Goal: Information Seeking & Learning: Find specific fact

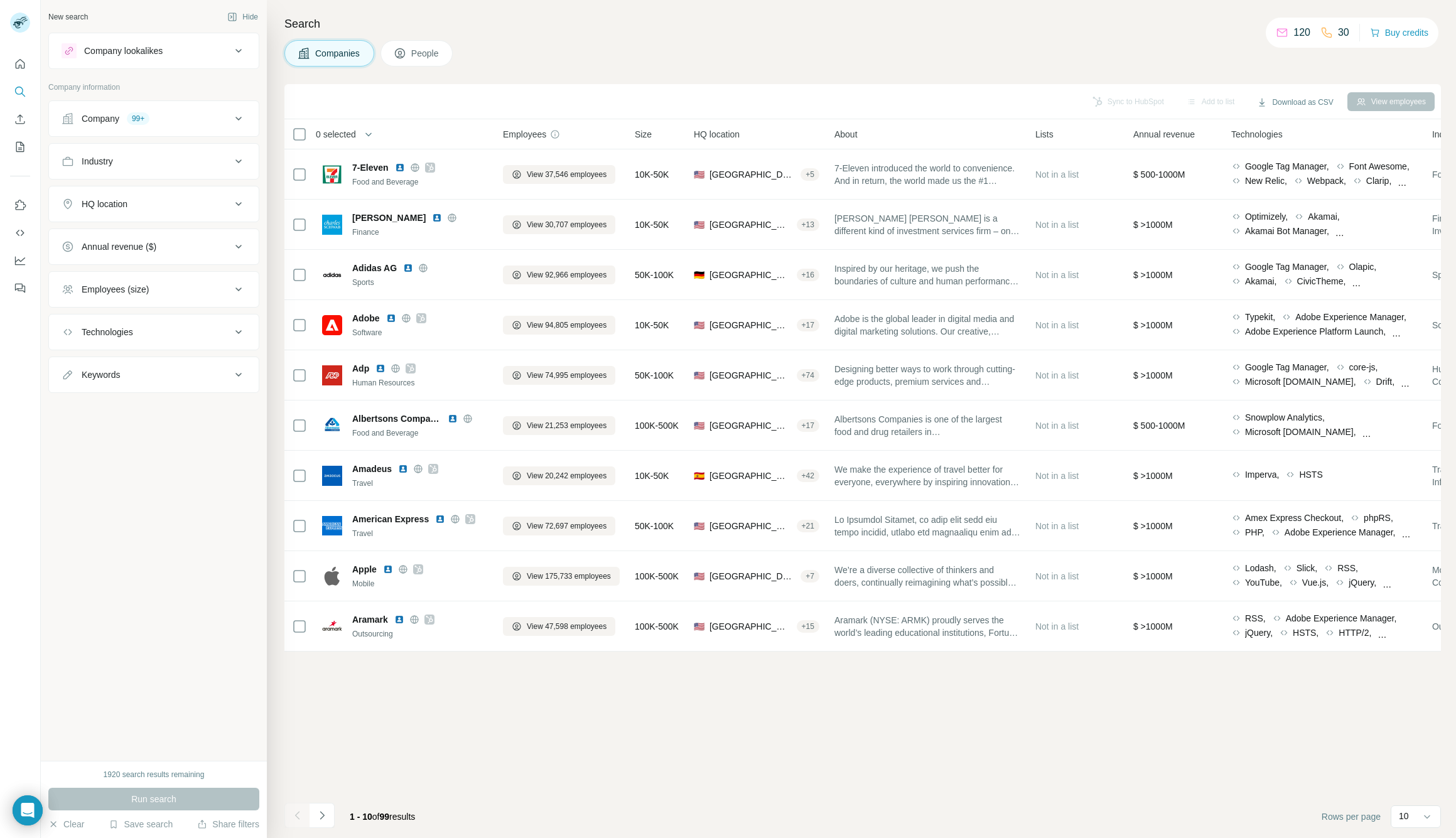
click at [652, 69] on div "Search Companies People Sync to HubSpot Add to list Download as CSV View employ…" at bounding box center [861, 419] width 1189 height 838
click at [325, 823] on button "Navigate to next page" at bounding box center [321, 815] width 25 height 25
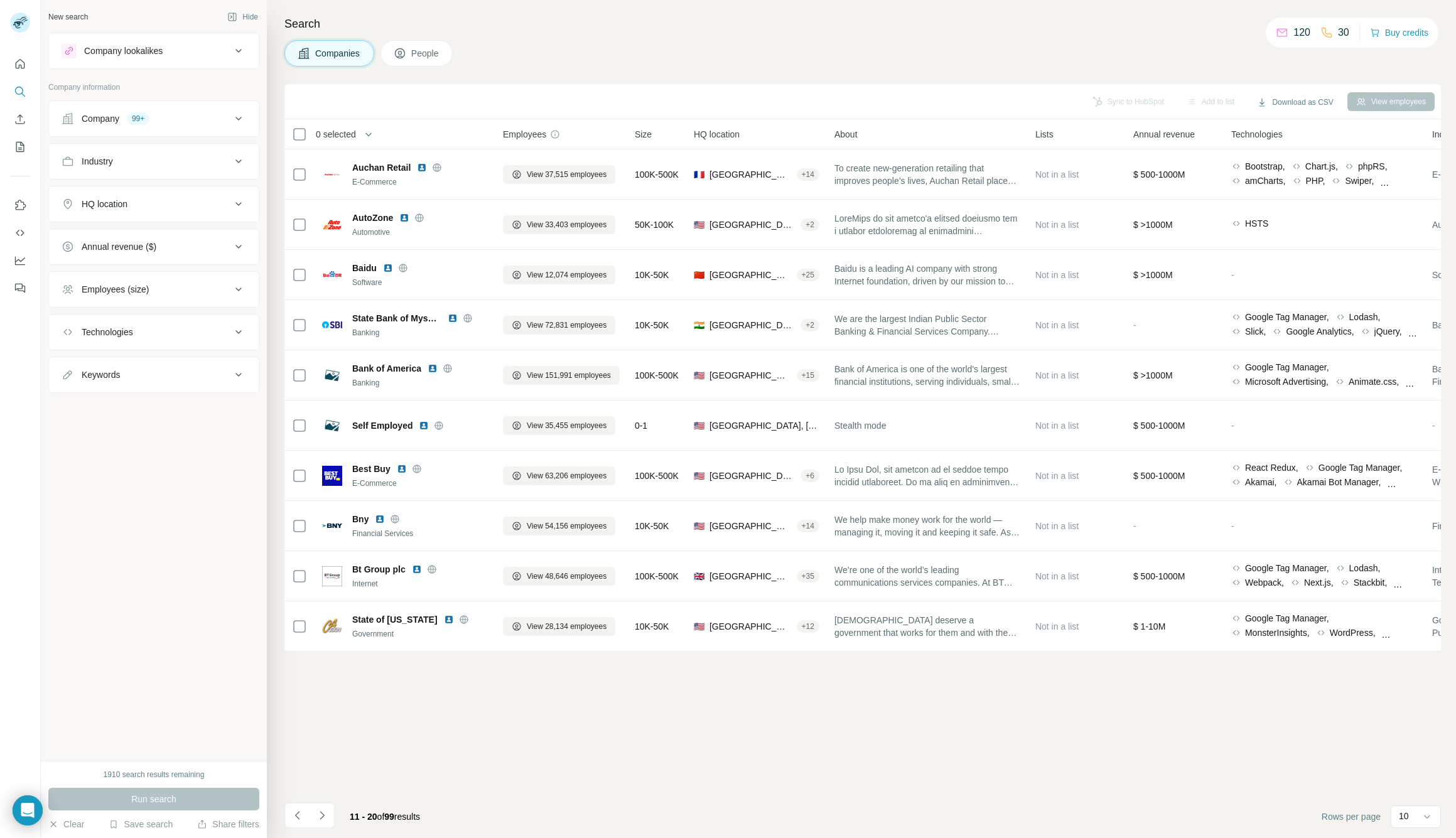
click at [324, 819] on icon "Navigate to next page" at bounding box center [322, 815] width 13 height 13
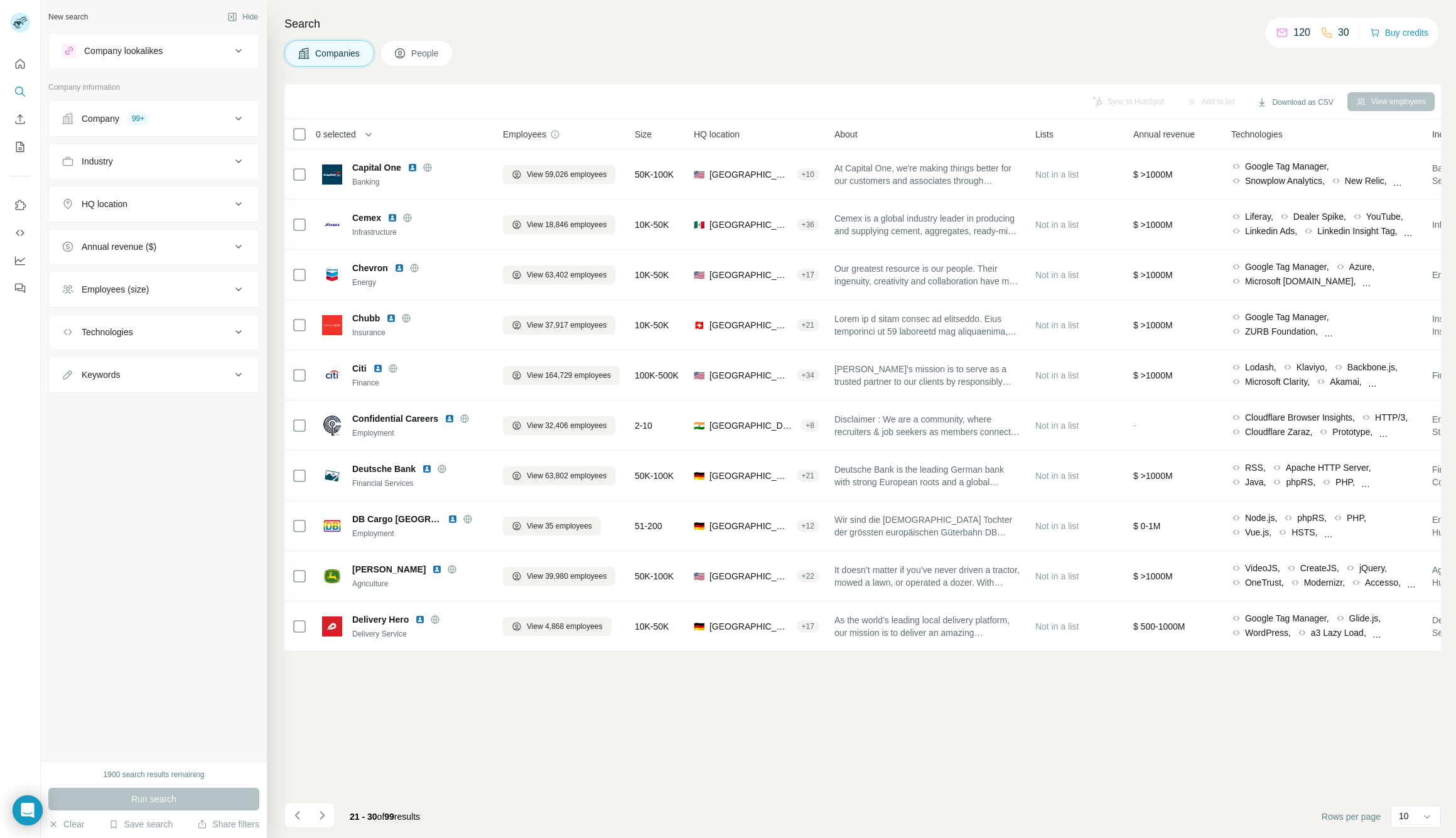
click at [324, 819] on icon "Navigate to next page" at bounding box center [322, 815] width 13 height 13
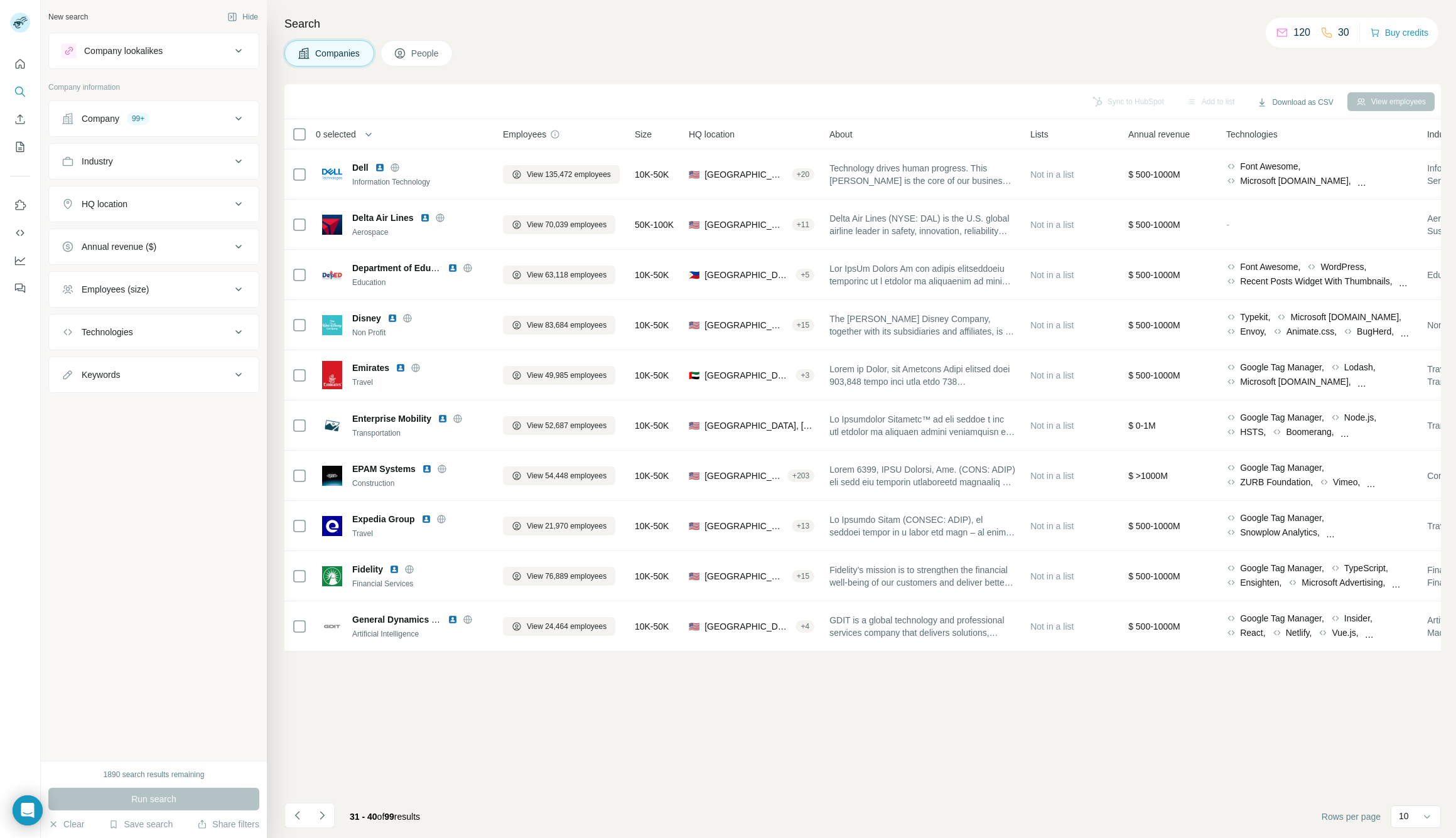
click at [324, 819] on icon "Navigate to next page" at bounding box center [322, 815] width 13 height 13
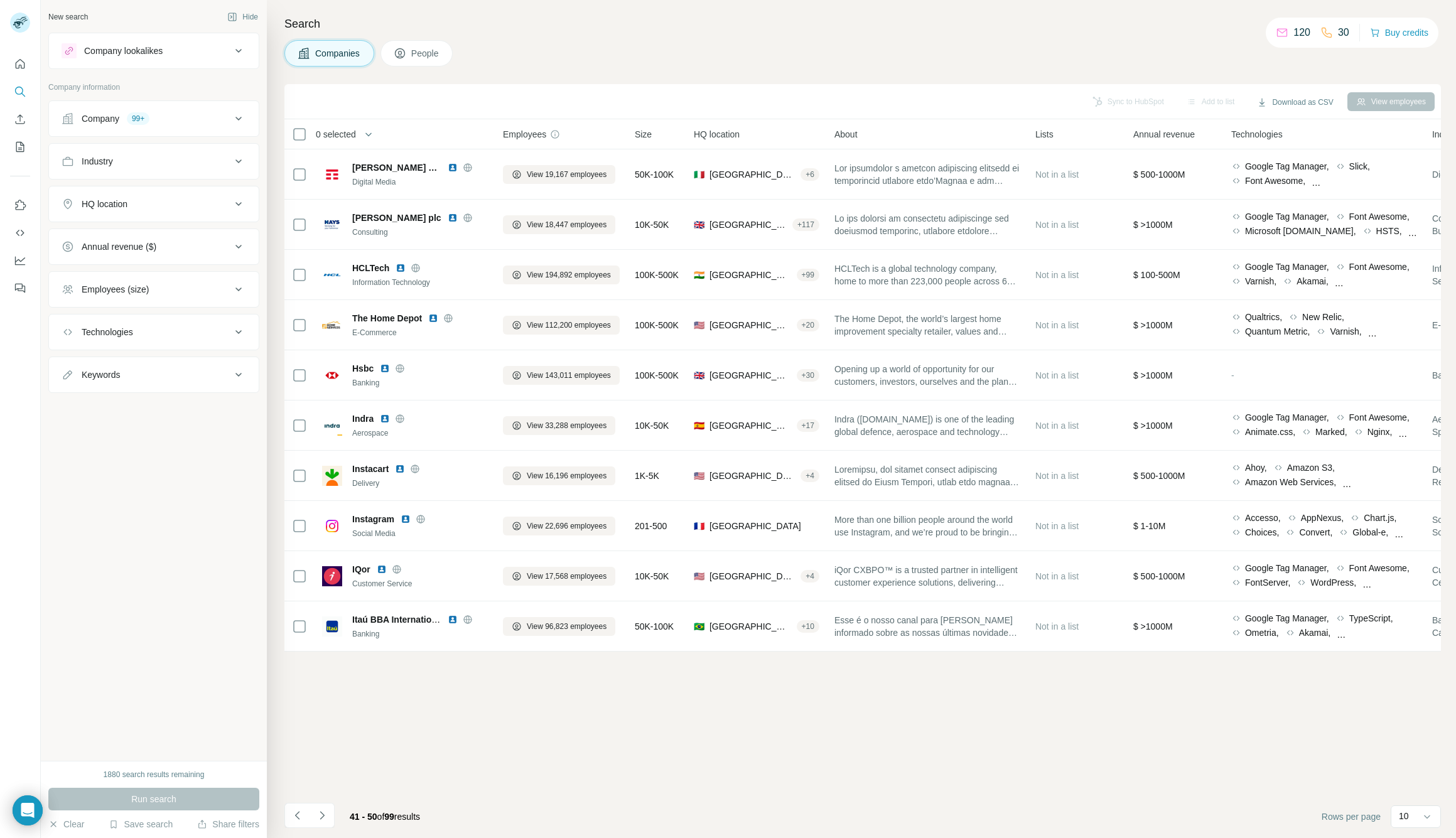
click at [324, 819] on icon "Navigate to next page" at bounding box center [322, 815] width 13 height 13
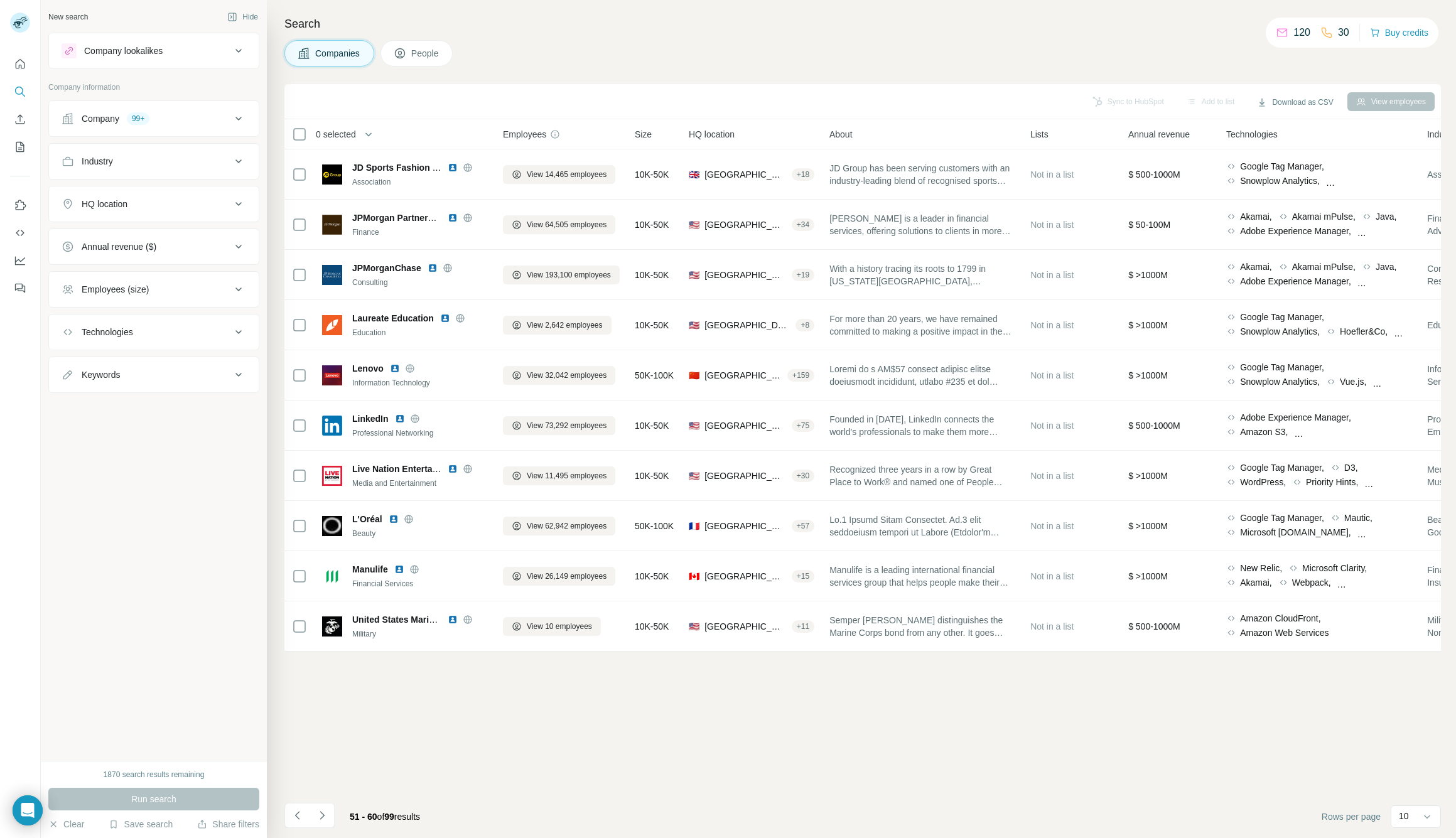
click at [324, 819] on icon "Navigate to next page" at bounding box center [322, 815] width 13 height 13
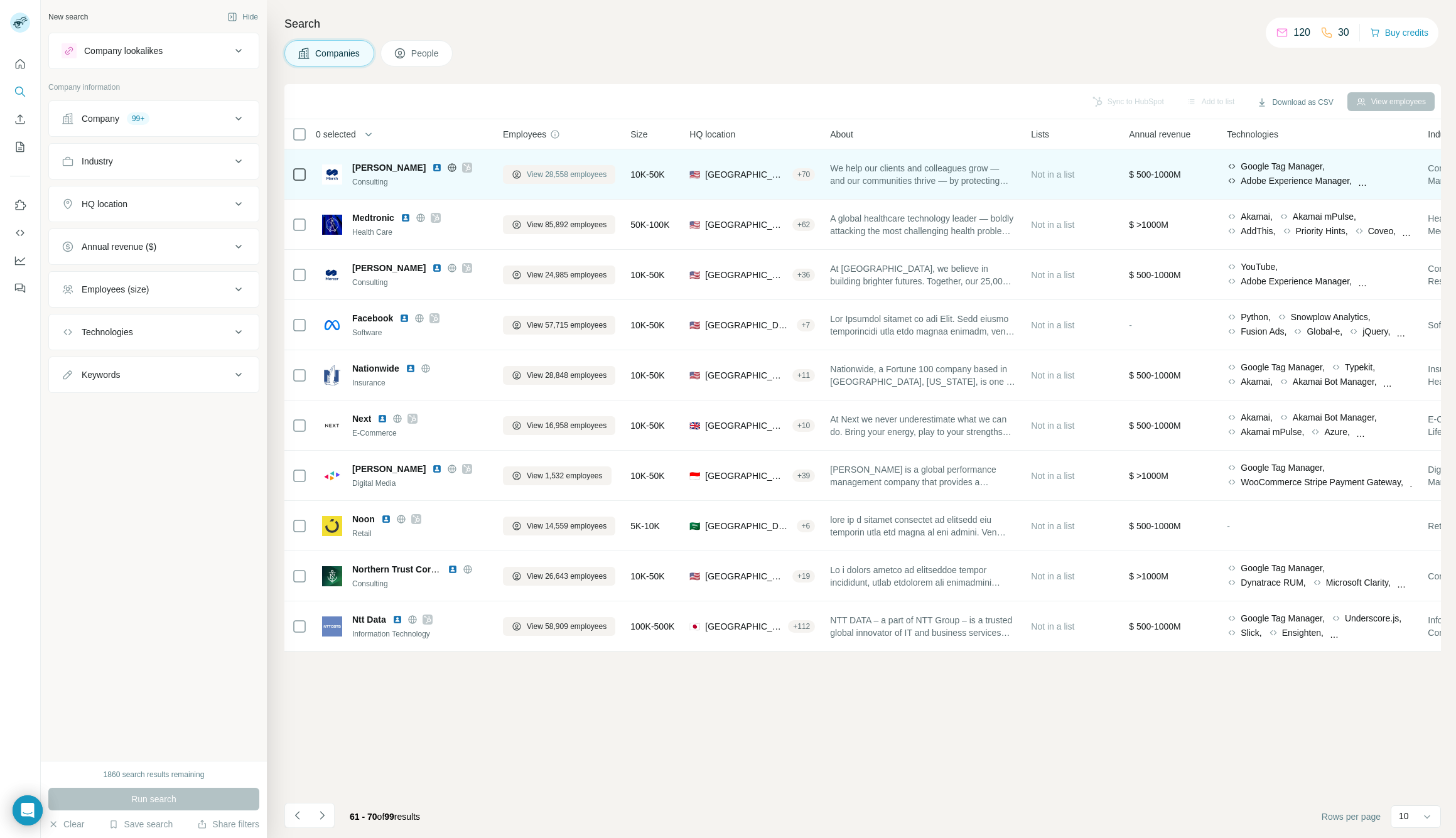
click at [569, 179] on span "View 28,558 employees" at bounding box center [567, 174] width 79 height 11
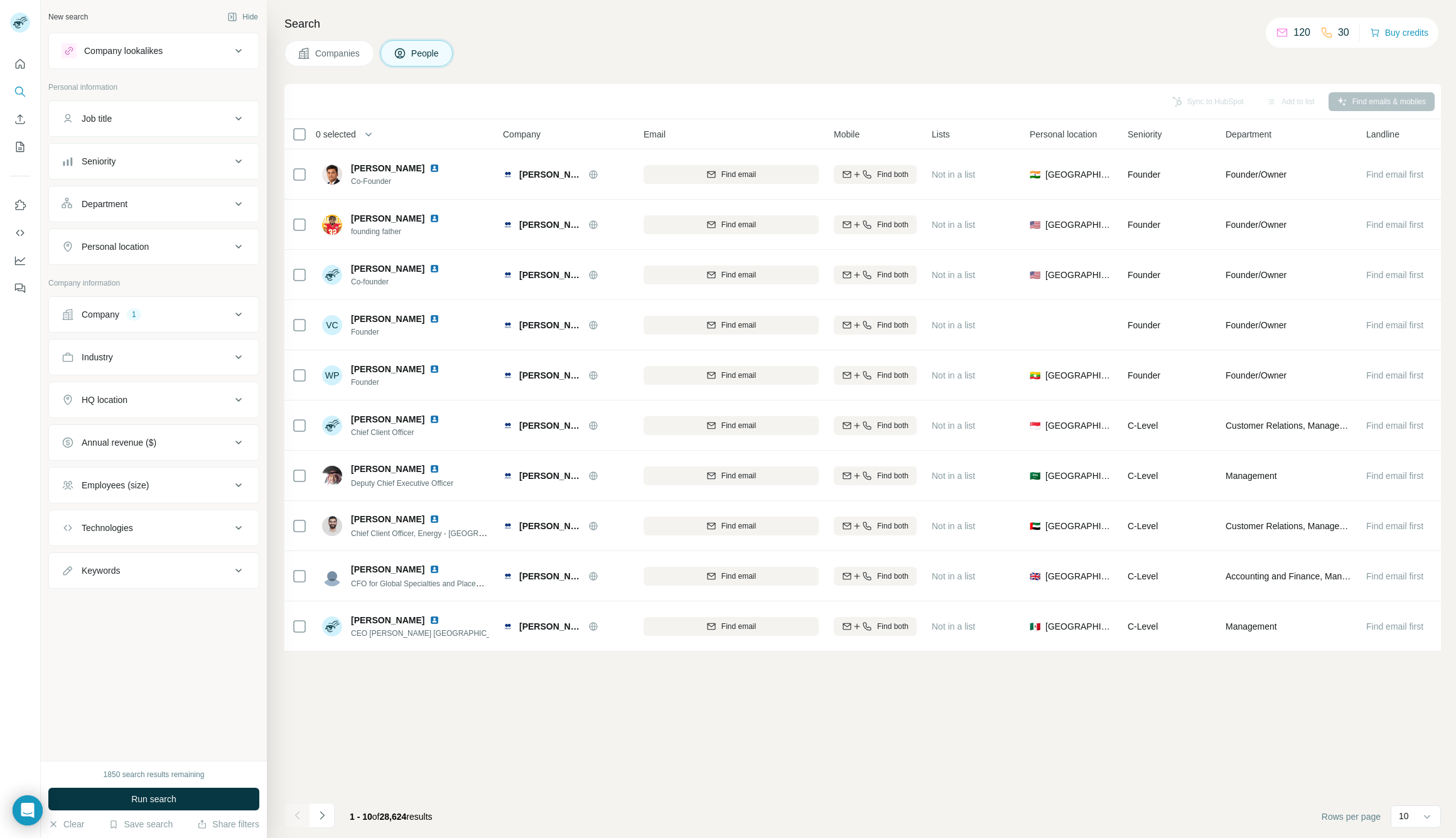
click at [349, 732] on div "Sync to HubSpot Add to list Find emails & mobiles 0 selected People Company Ema…" at bounding box center [862, 461] width 1156 height 754
click at [158, 576] on div "Keywords" at bounding box center [146, 570] width 169 height 13
click at [228, 568] on div "Keywords" at bounding box center [146, 570] width 169 height 13
click at [215, 572] on div "Keywords" at bounding box center [146, 570] width 169 height 13
click at [110, 606] on input "text" at bounding box center [141, 602] width 160 height 23
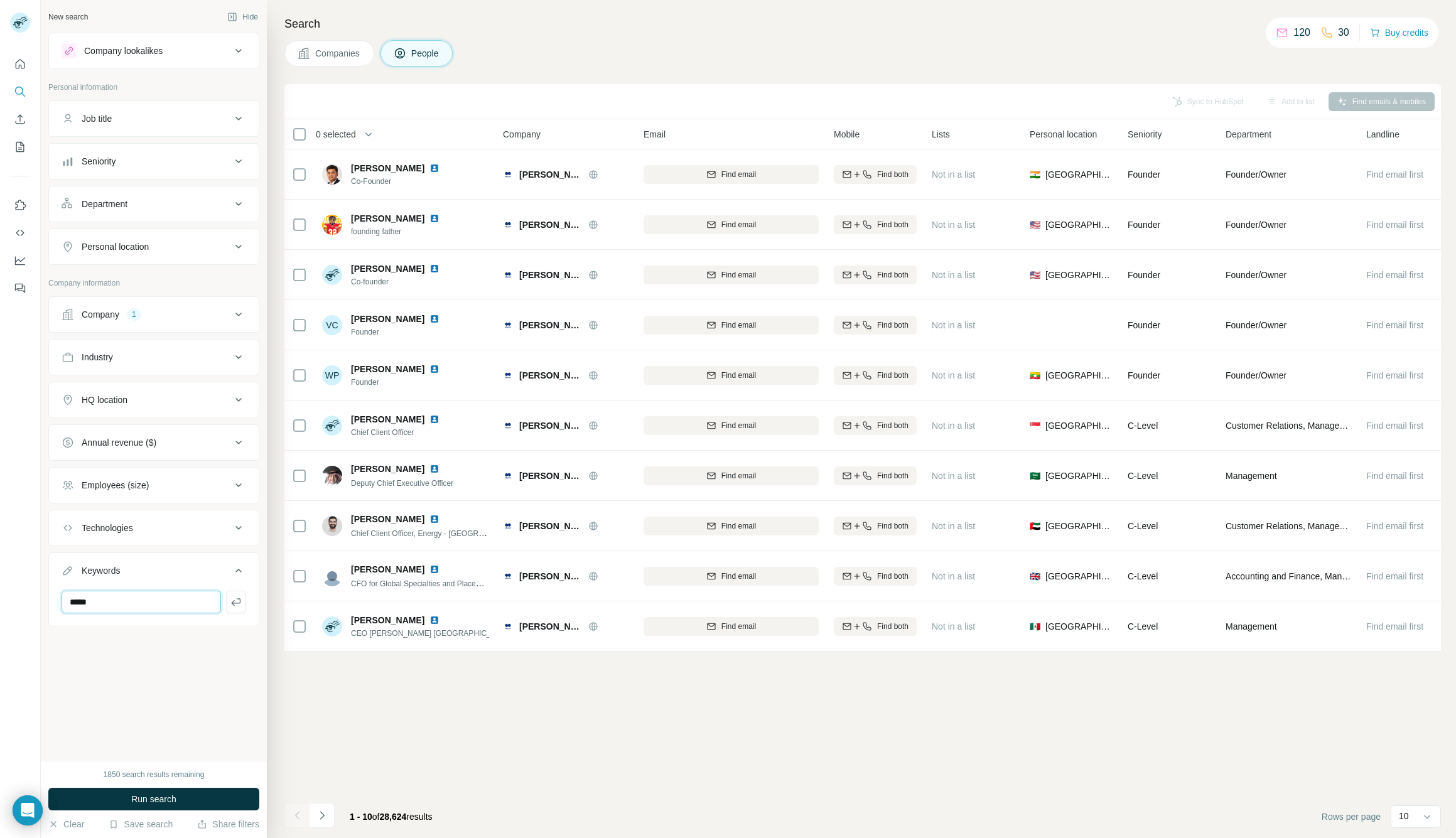
type input "*****"
click at [143, 797] on span "Run search" at bounding box center [154, 799] width 45 height 13
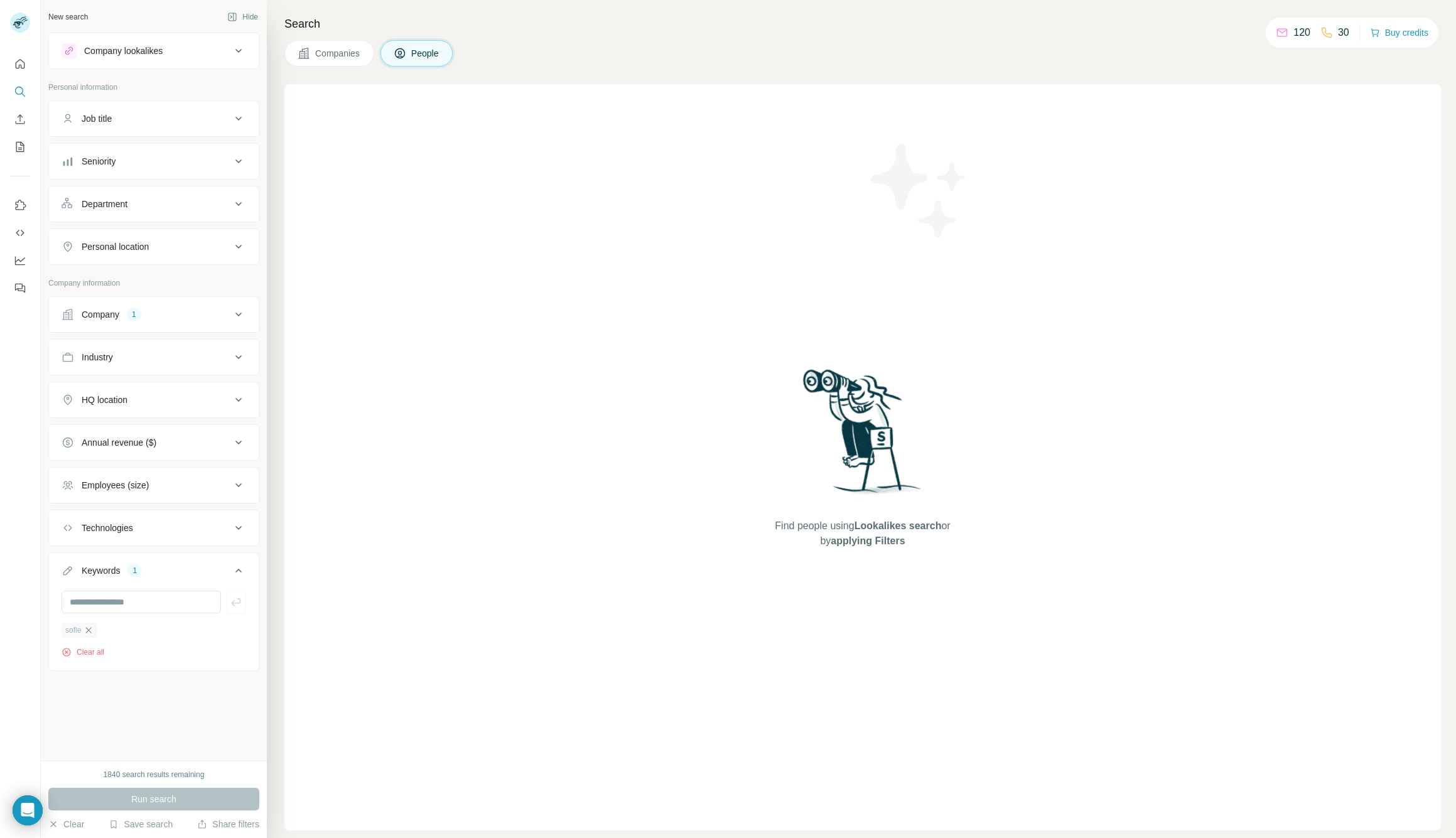
click at [88, 630] on icon "button" at bounding box center [88, 629] width 5 height 5
click at [160, 609] on input "text" at bounding box center [141, 602] width 160 height 23
click at [234, 578] on icon at bounding box center [239, 571] width 15 height 15
click at [154, 315] on div "Company 1" at bounding box center [146, 315] width 169 height 13
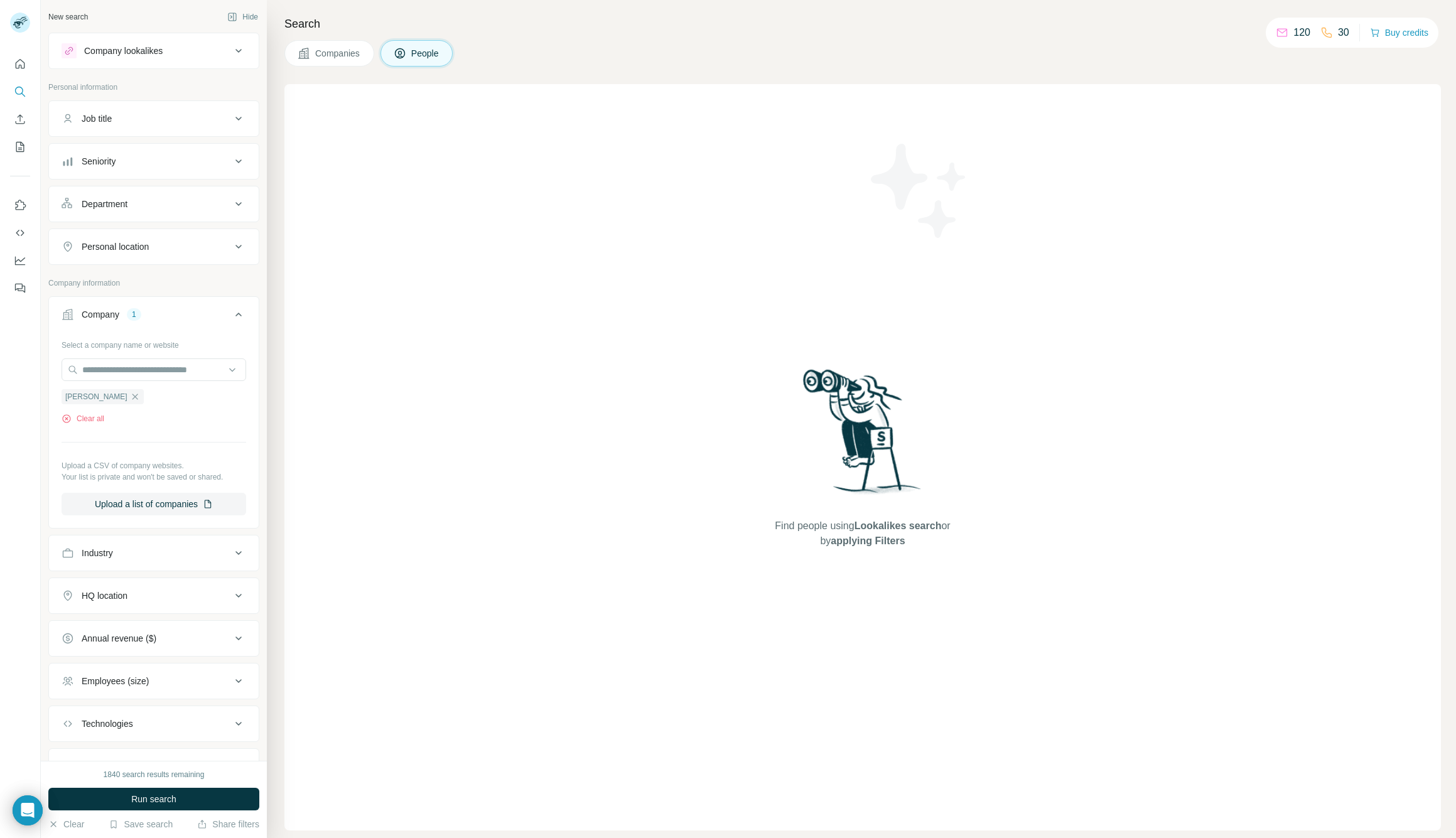
click at [179, 316] on div "Company 1" at bounding box center [146, 315] width 169 height 13
click at [146, 209] on div "Department" at bounding box center [146, 204] width 169 height 13
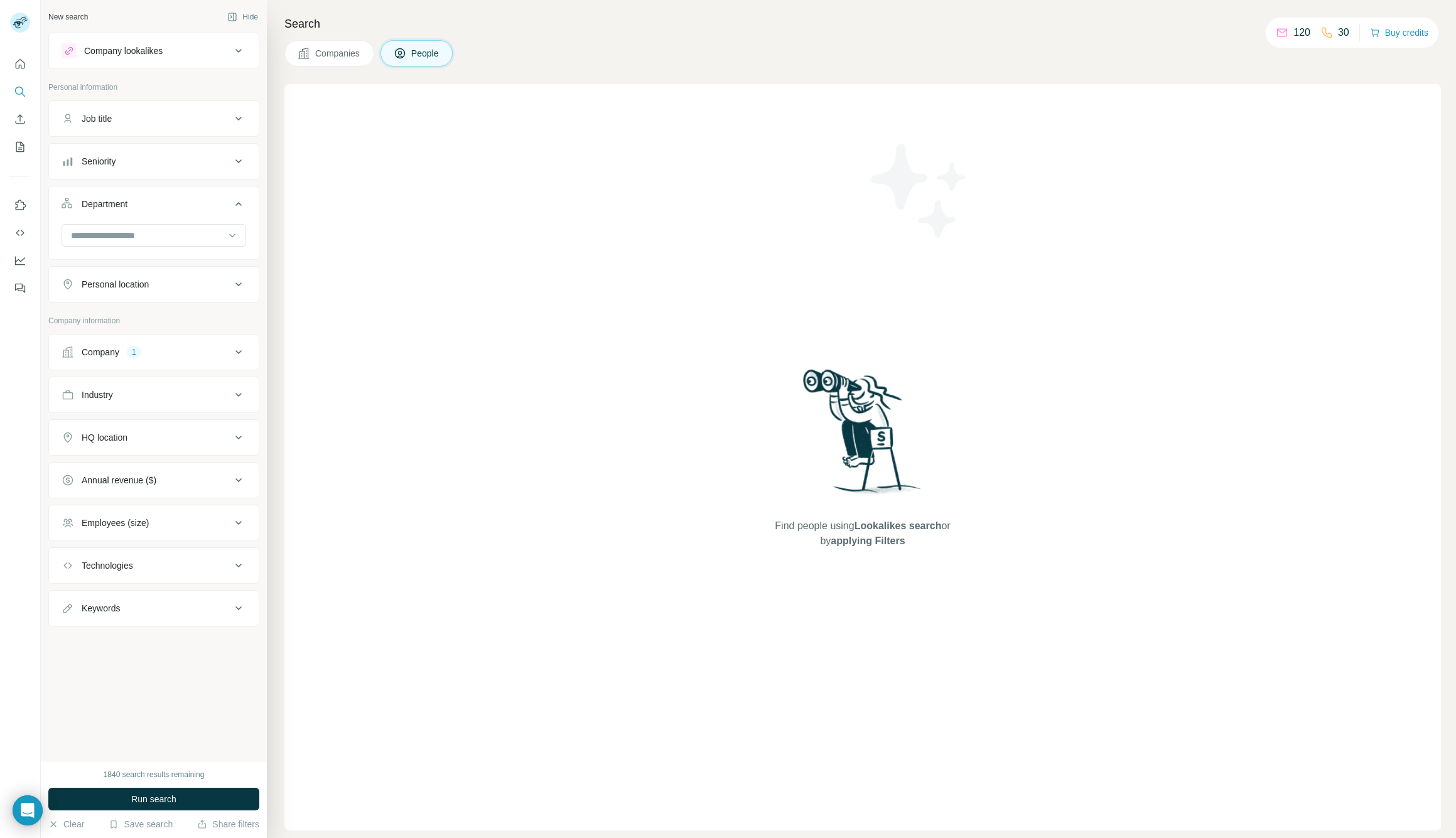
click at [155, 205] on div "Department" at bounding box center [146, 204] width 169 height 13
click at [148, 204] on div "Department" at bounding box center [146, 204] width 169 height 13
click at [138, 233] on input at bounding box center [147, 235] width 155 height 14
click at [139, 306] on p "Business Support" at bounding box center [106, 309] width 69 height 13
click at [133, 263] on icon "button" at bounding box center [132, 263] width 10 height 10
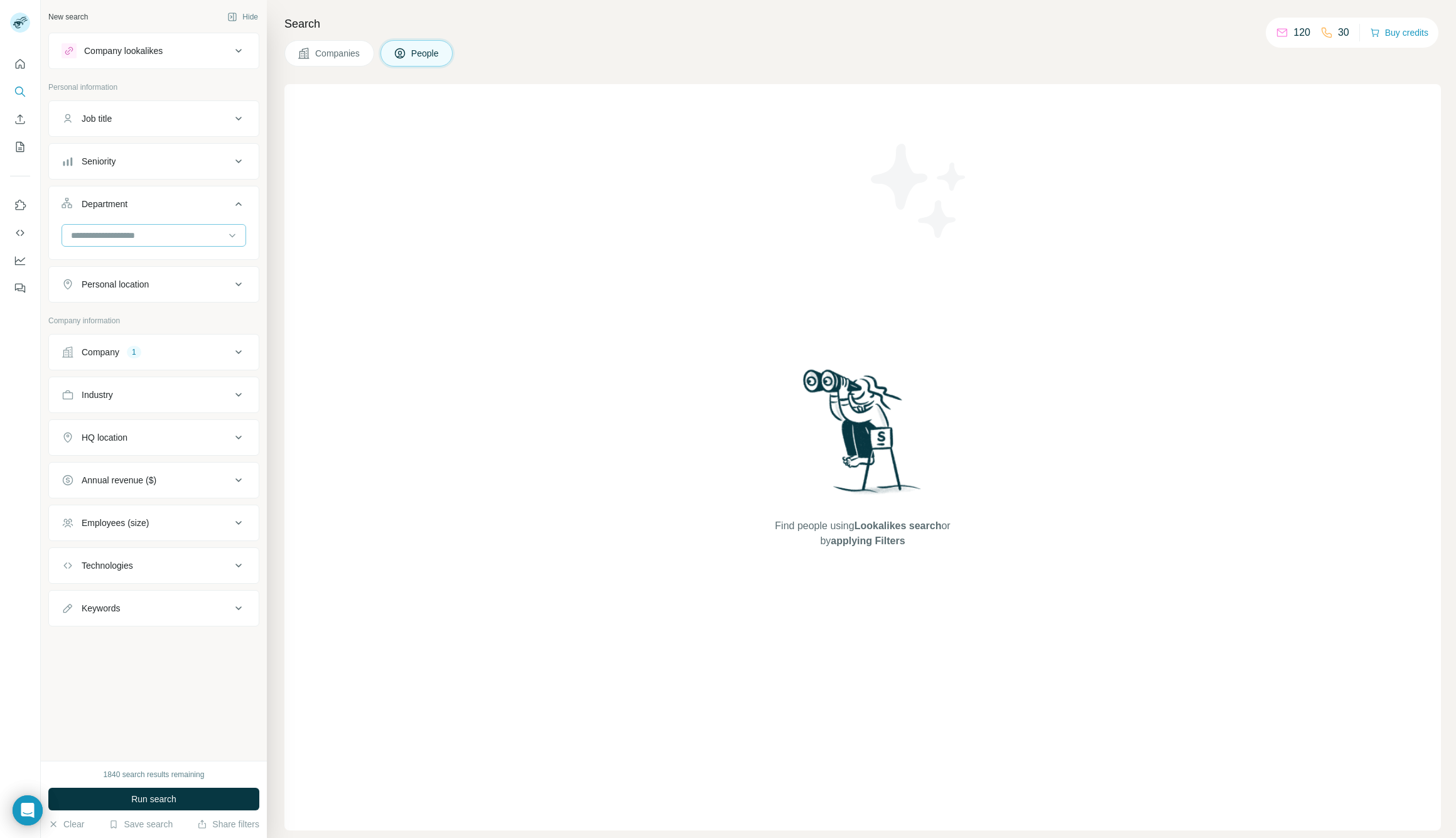
click at [121, 229] on input at bounding box center [147, 235] width 155 height 14
click at [194, 320] on div "Supply Chain" at bounding box center [154, 331] width 179 height 23
click at [119, 265] on icon "button" at bounding box center [117, 263] width 5 height 5
click at [116, 235] on input at bounding box center [147, 235] width 155 height 14
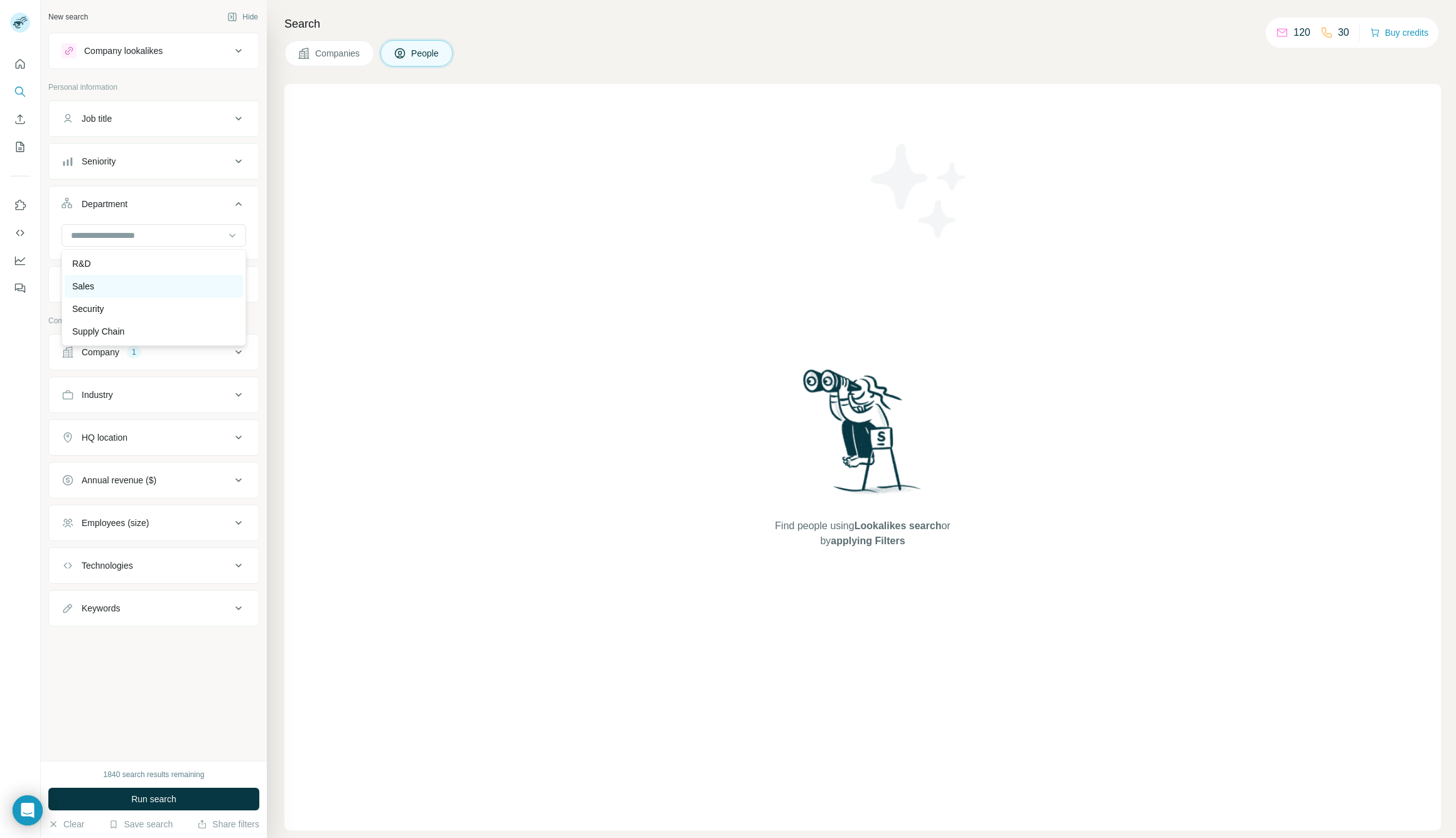
click at [100, 281] on div "Sales" at bounding box center [154, 286] width 163 height 13
click at [184, 796] on button "Run search" at bounding box center [154, 799] width 211 height 23
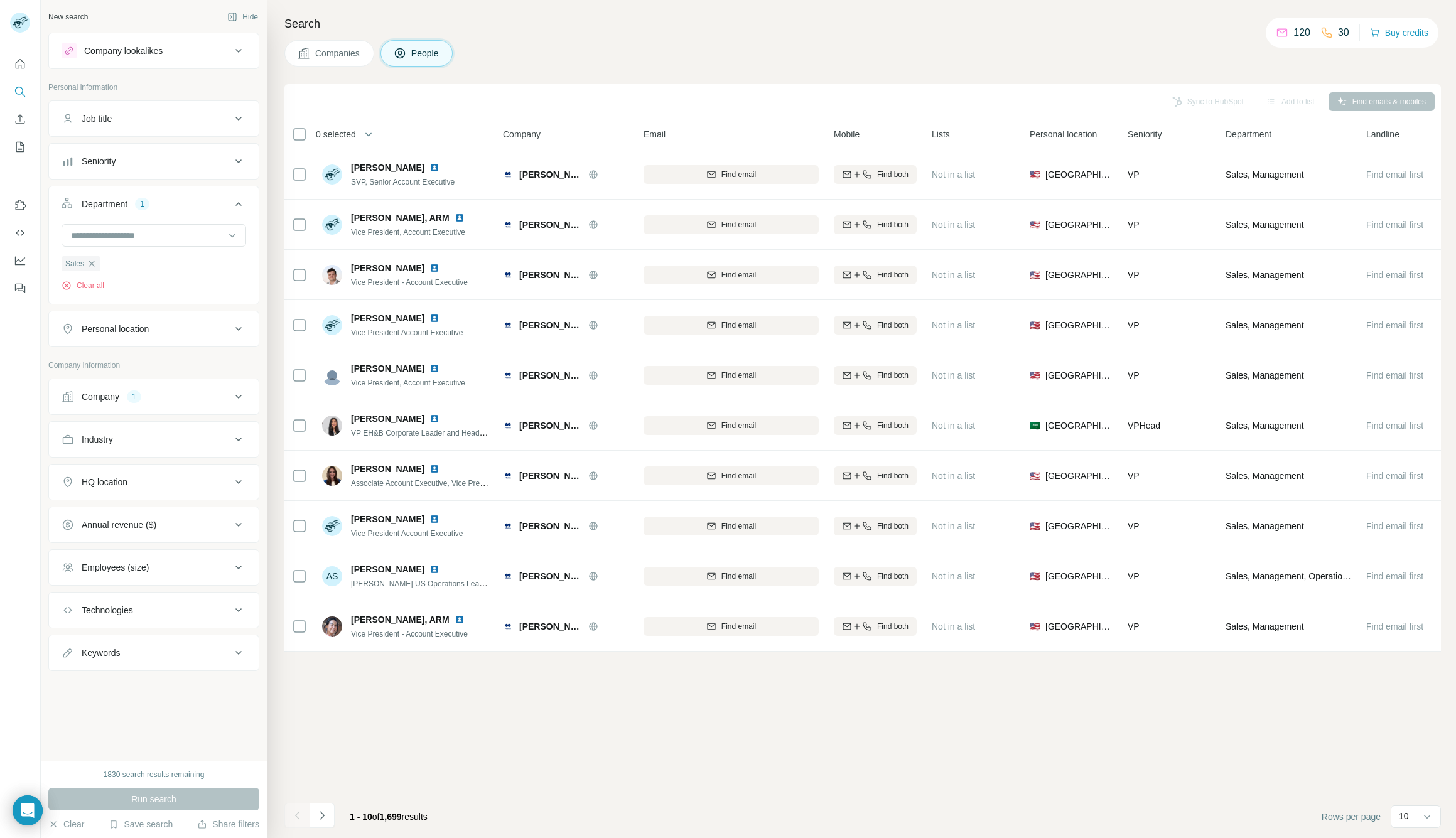
click at [157, 332] on div "Personal location" at bounding box center [146, 329] width 169 height 13
click at [152, 365] on input "text" at bounding box center [154, 361] width 185 height 23
type input "******"
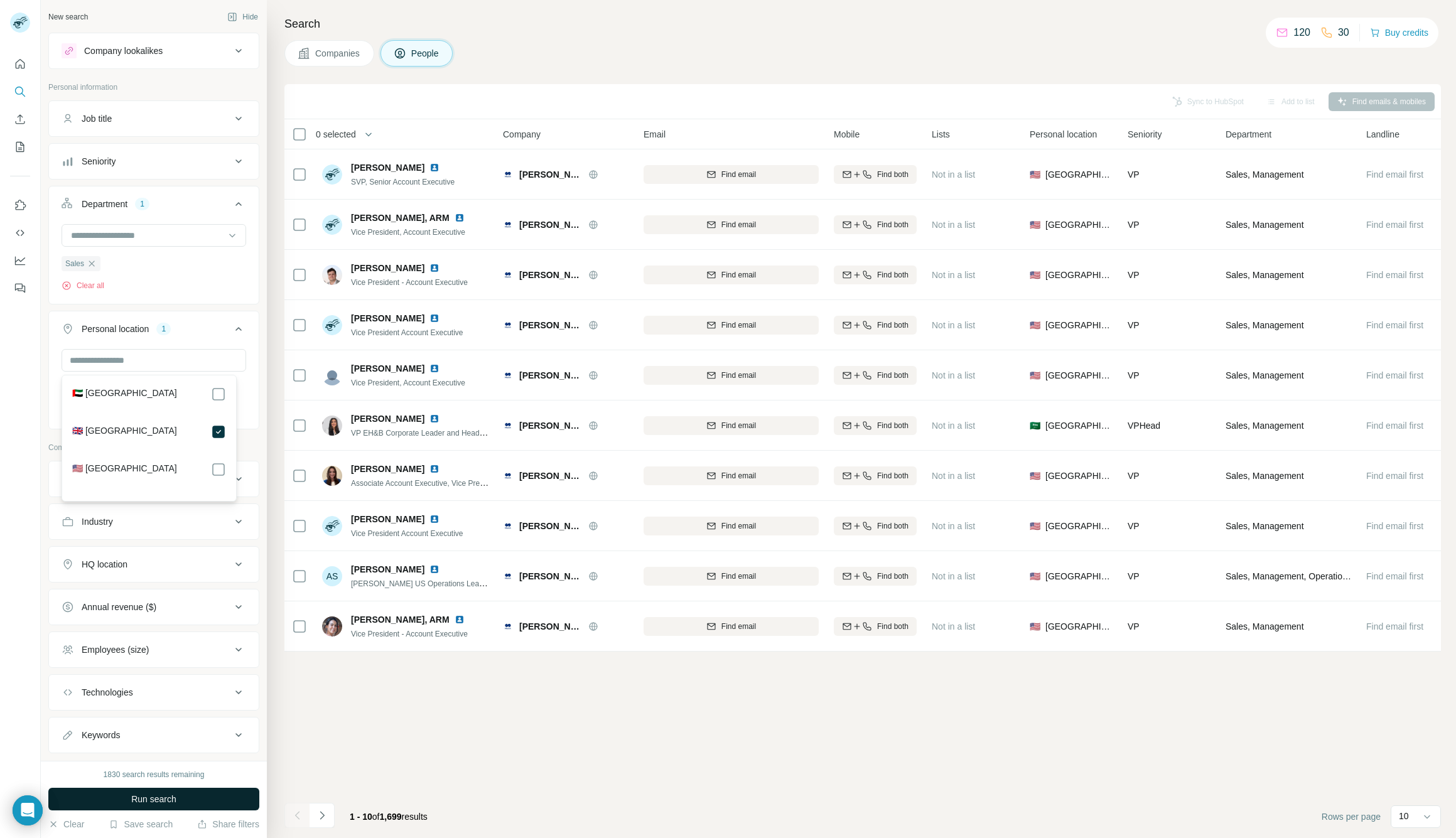
click at [150, 802] on span "Run search" at bounding box center [154, 799] width 45 height 13
